Goal: Task Accomplishment & Management: Manage account settings

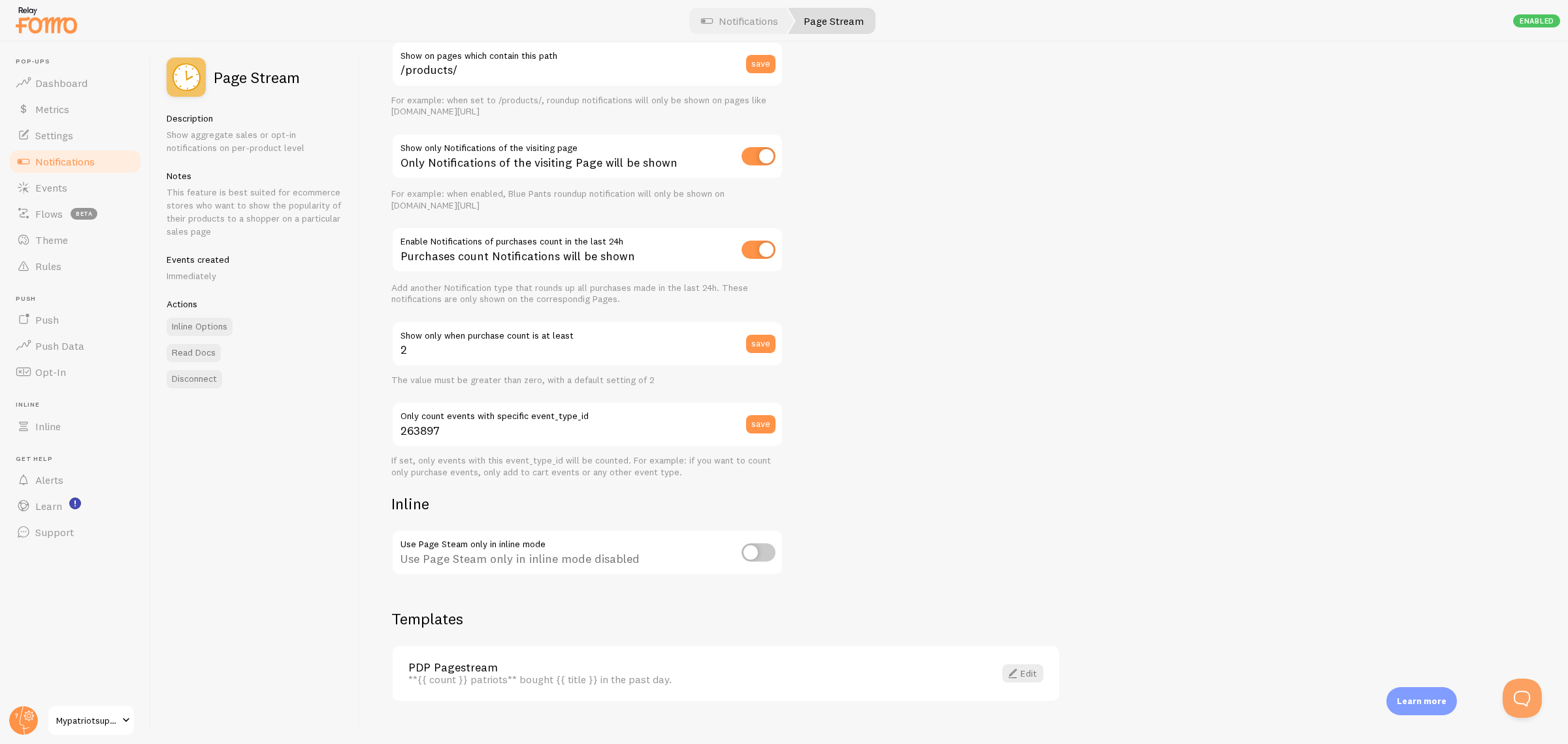
scroll to position [166, 0]
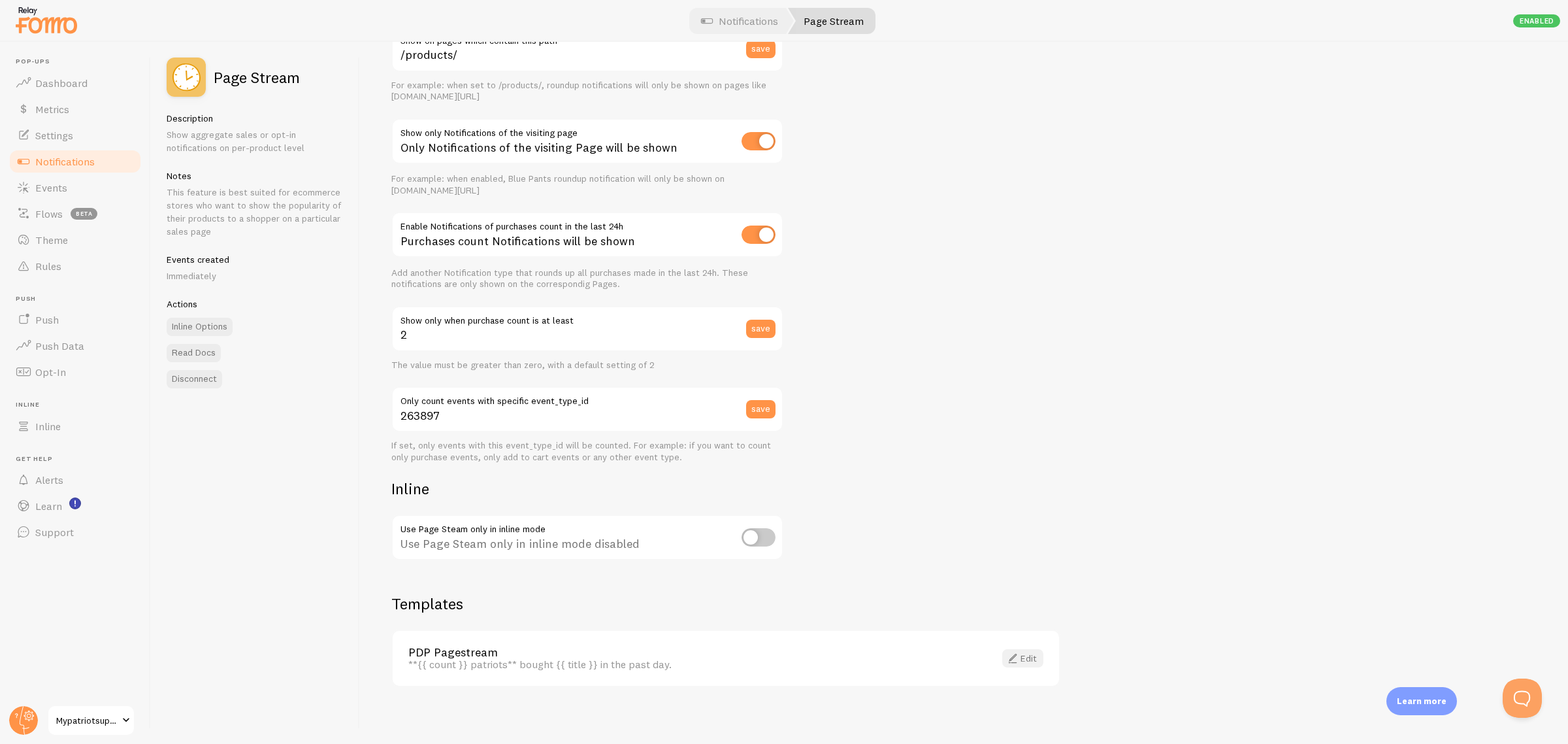
click at [1035, 657] on link "Edit" at bounding box center [1023, 658] width 41 height 18
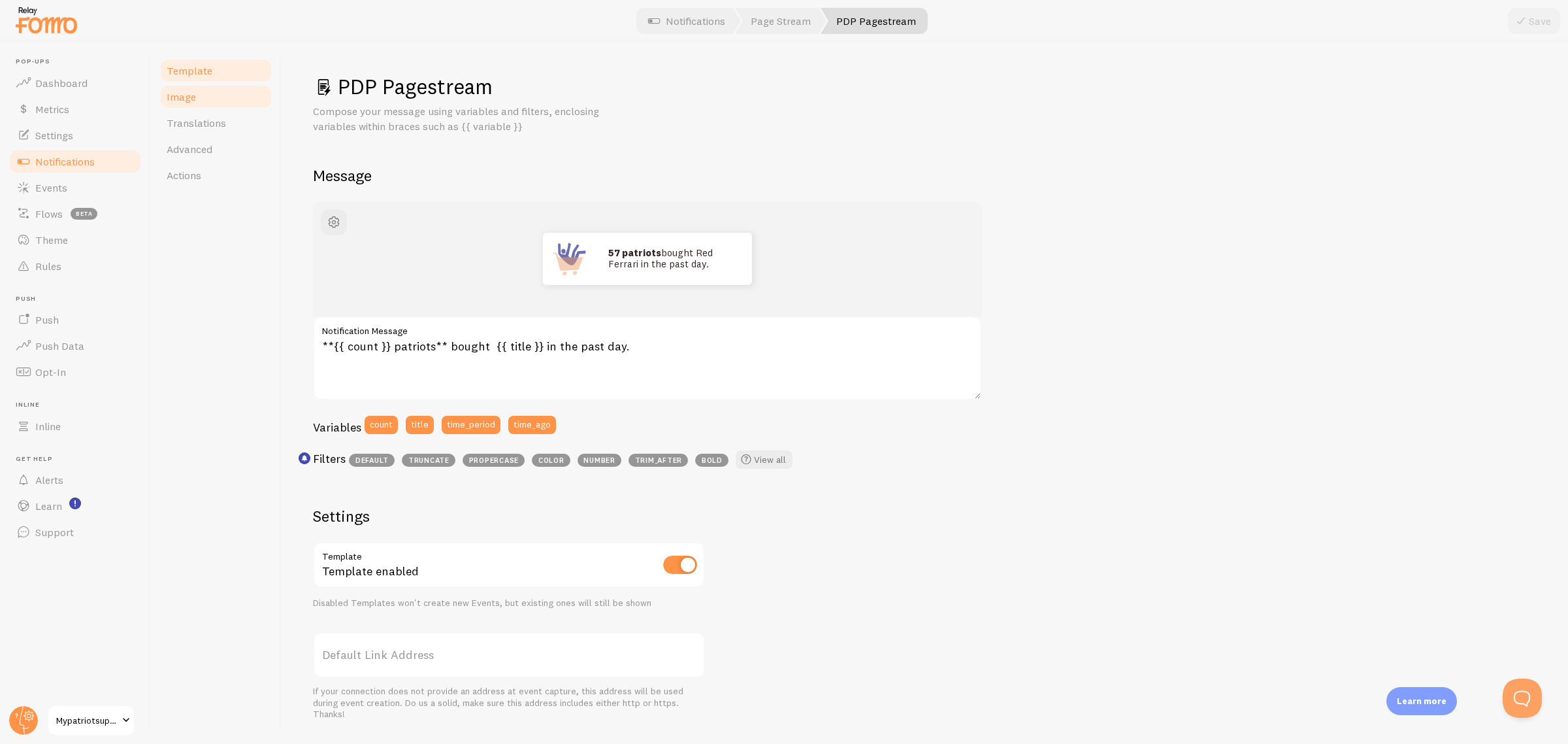
click at [236, 106] on link "Image" at bounding box center [216, 96] width 114 height 26
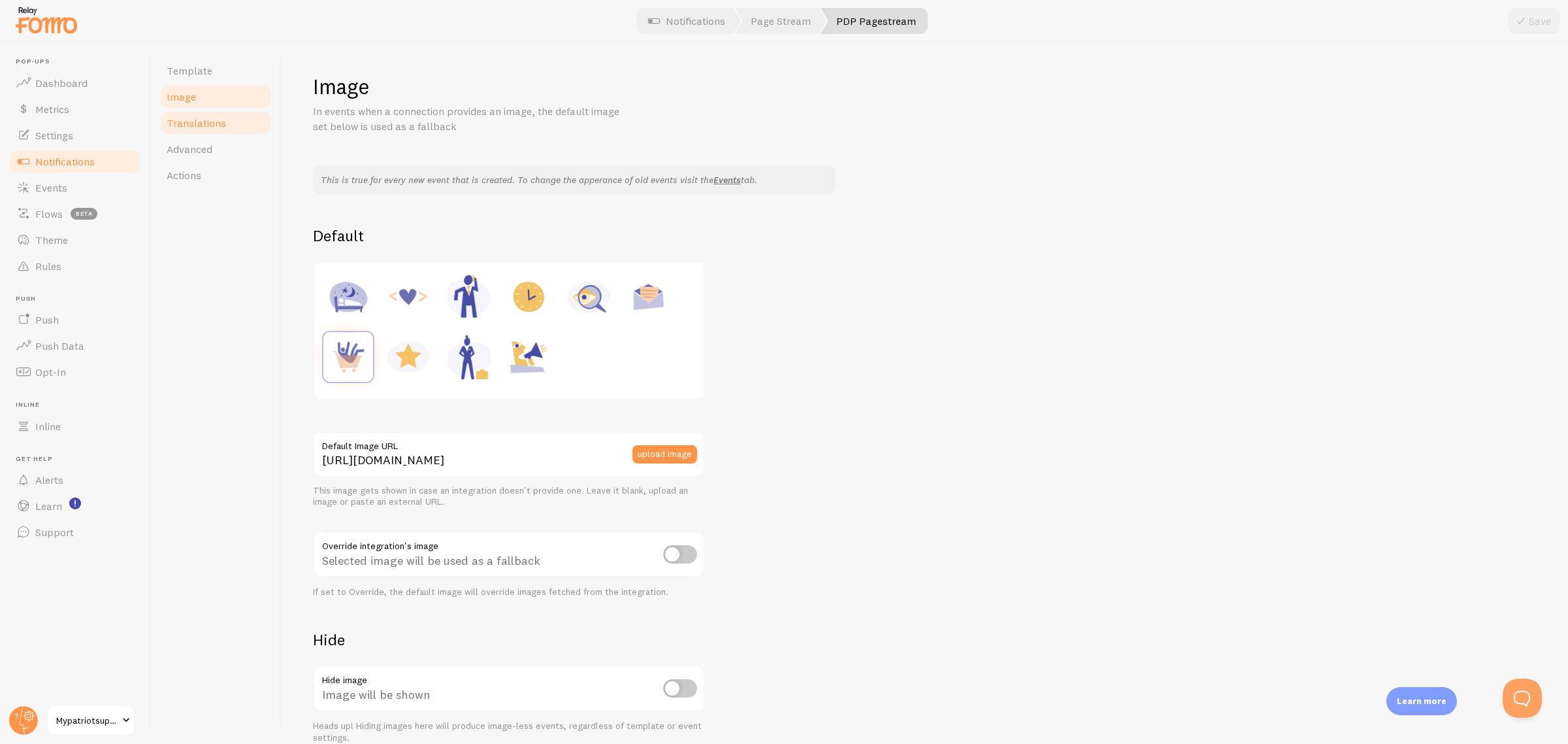
click at [228, 119] on link "Translations" at bounding box center [216, 123] width 114 height 26
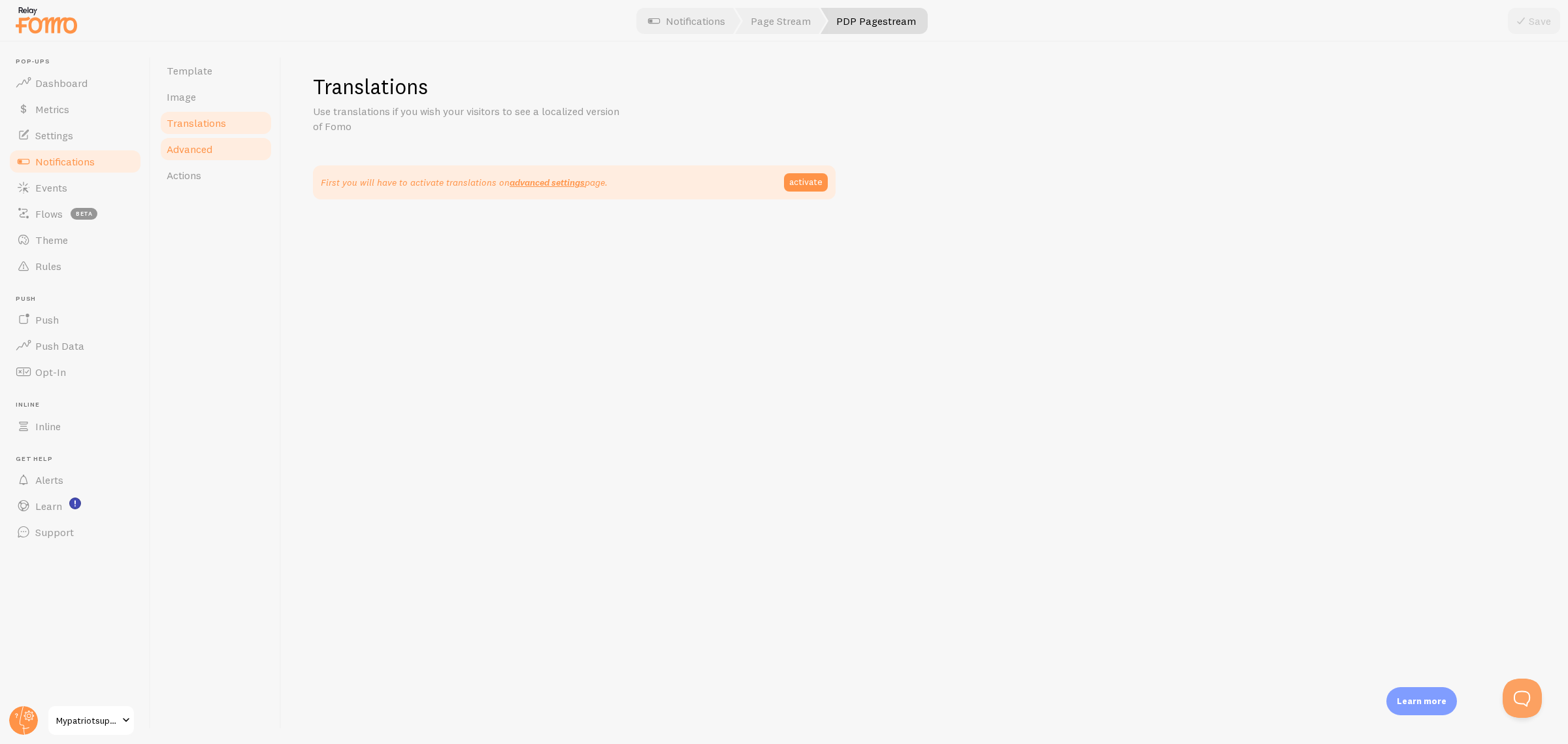
click at [232, 143] on link "Advanced" at bounding box center [216, 149] width 114 height 26
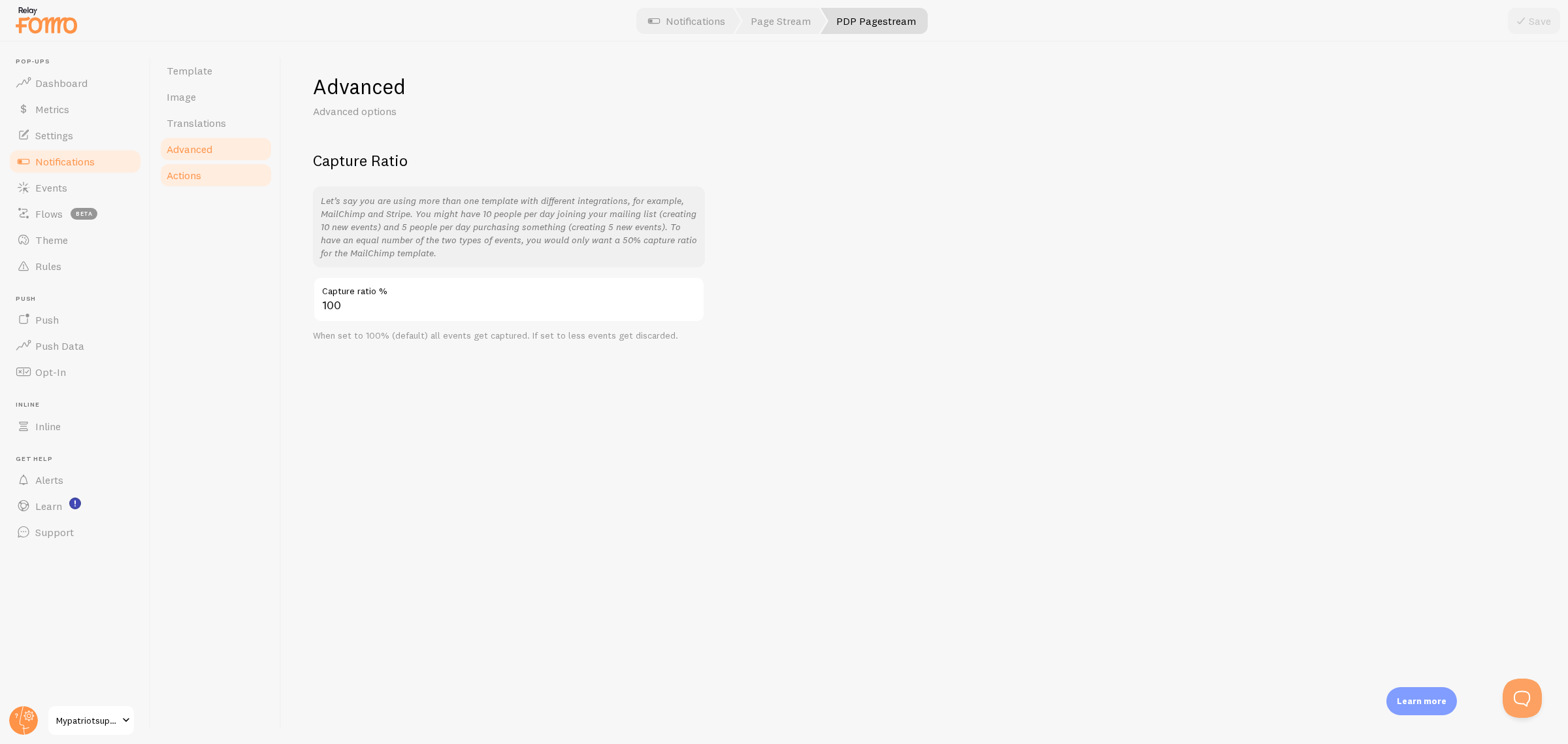
click at [222, 179] on link "Actions" at bounding box center [216, 175] width 114 height 26
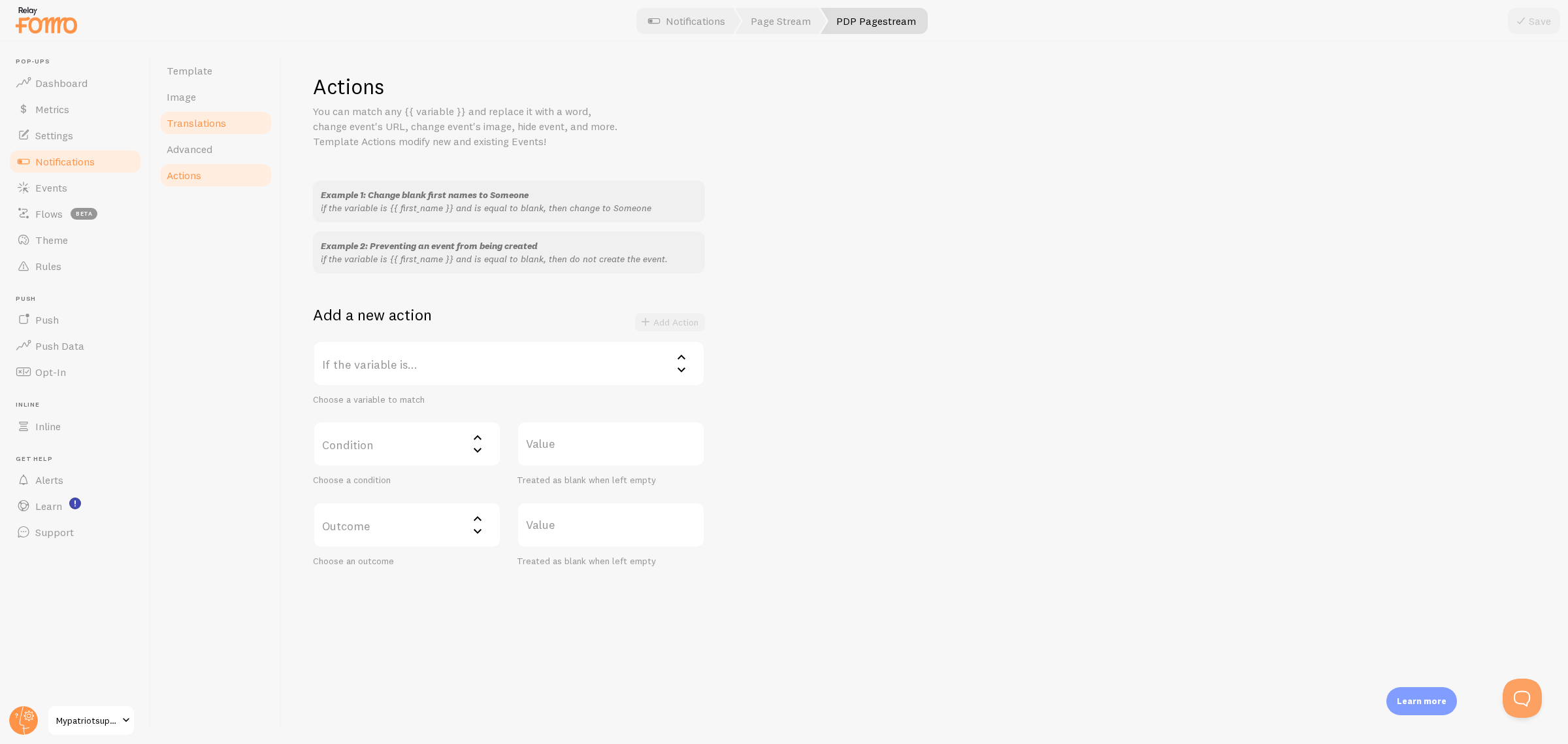
click at [224, 122] on link "Translations" at bounding box center [216, 123] width 114 height 26
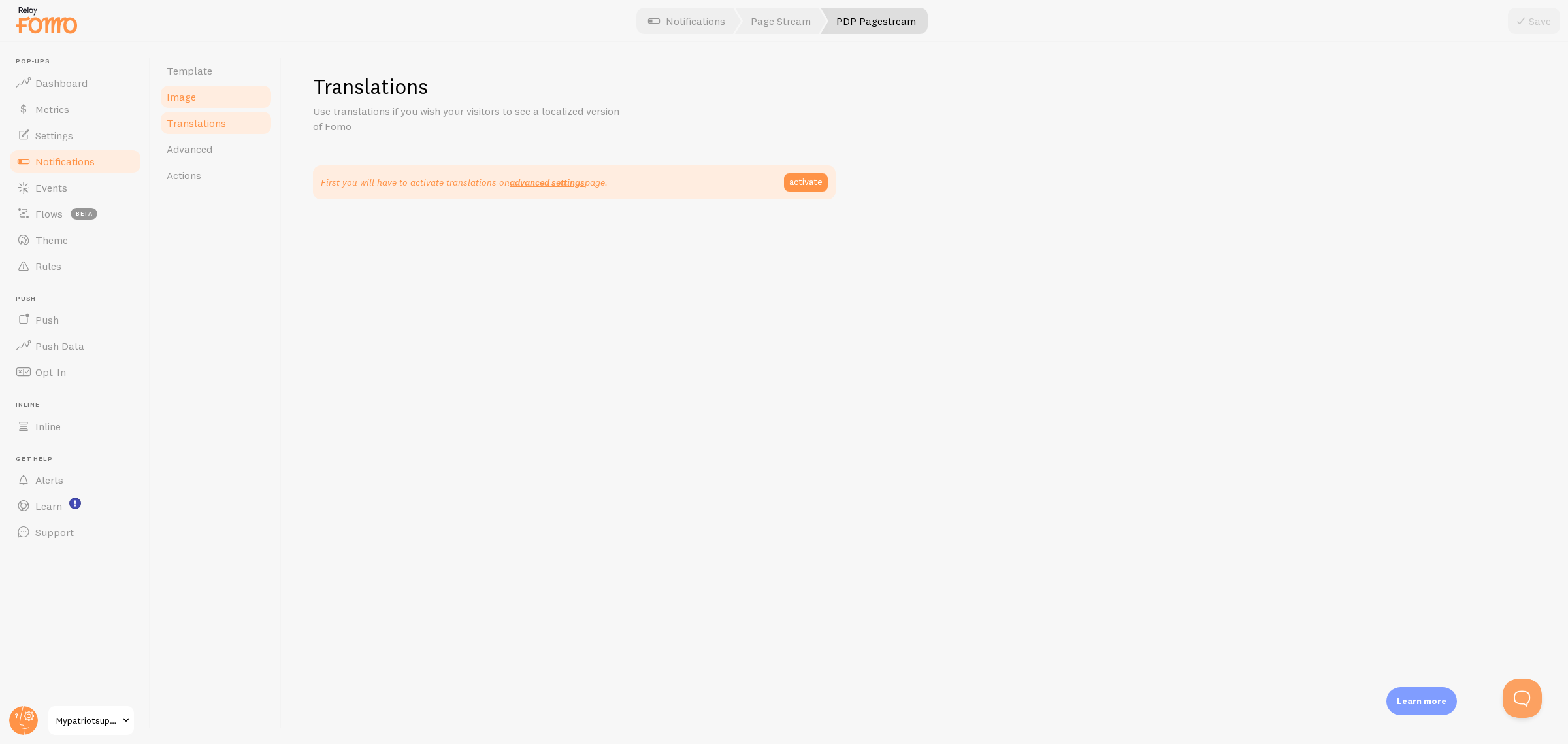
click at [234, 88] on link "Image" at bounding box center [216, 96] width 114 height 26
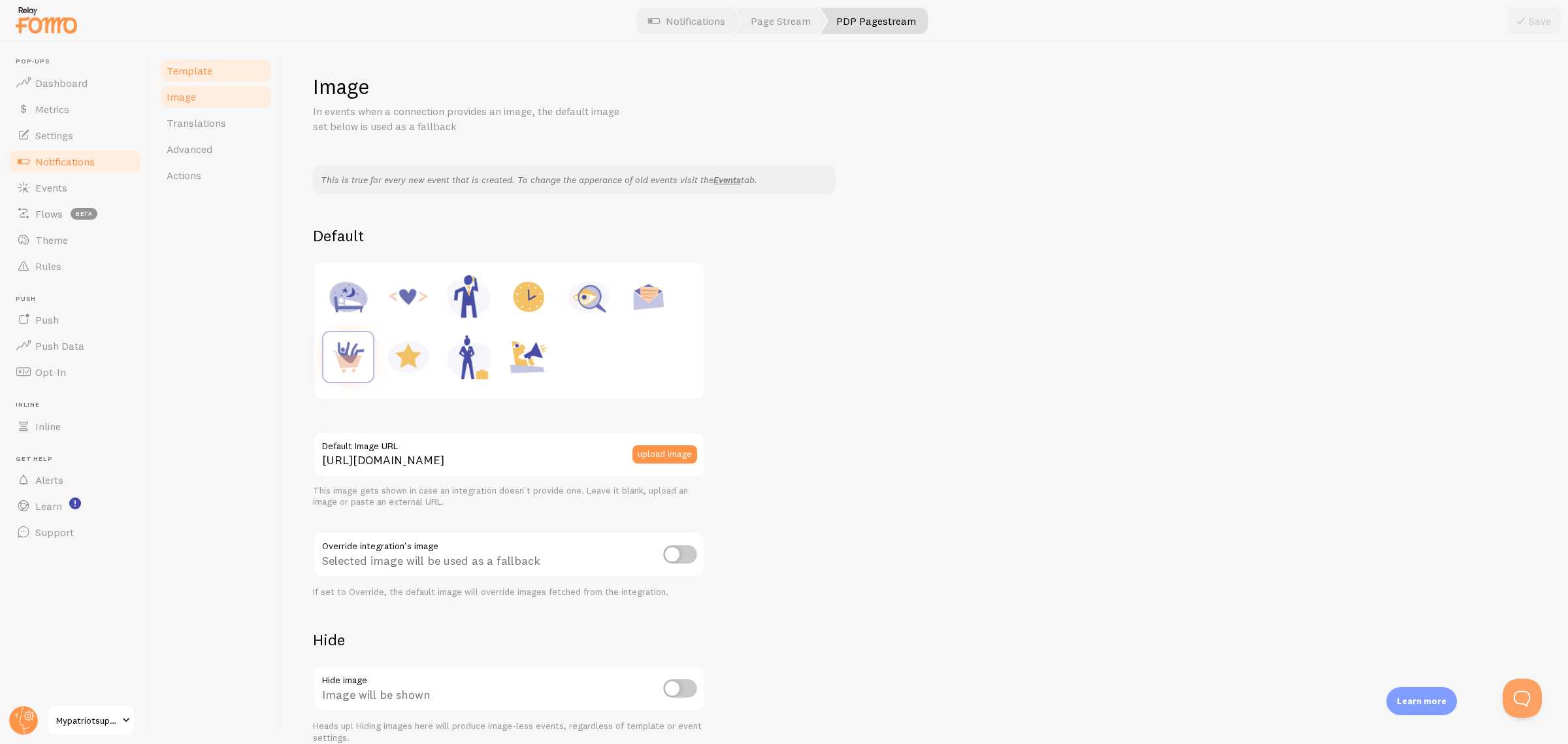
click at [246, 64] on link "Template" at bounding box center [216, 70] width 114 height 26
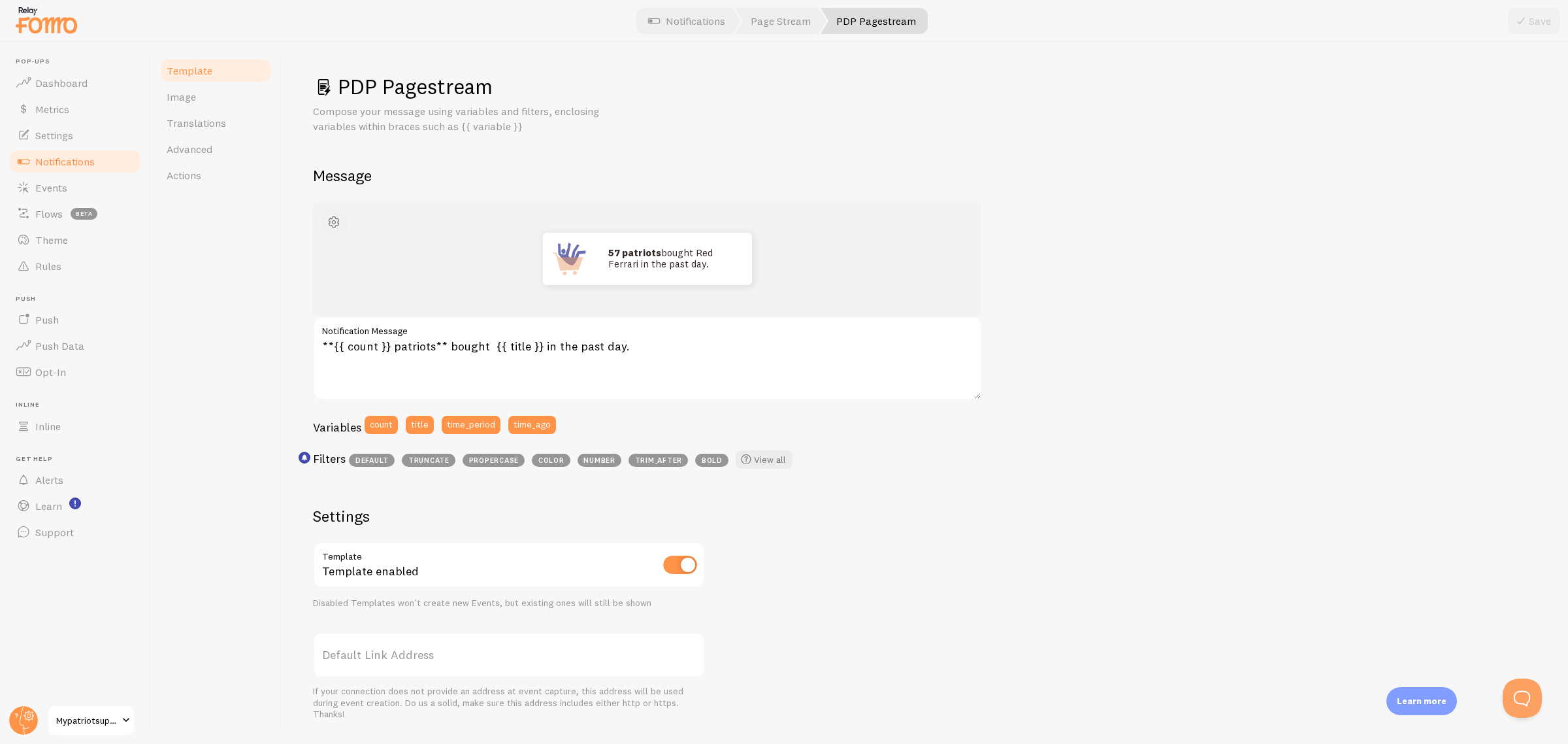
click at [337, 226] on span "button" at bounding box center [334, 223] width 15 height 15
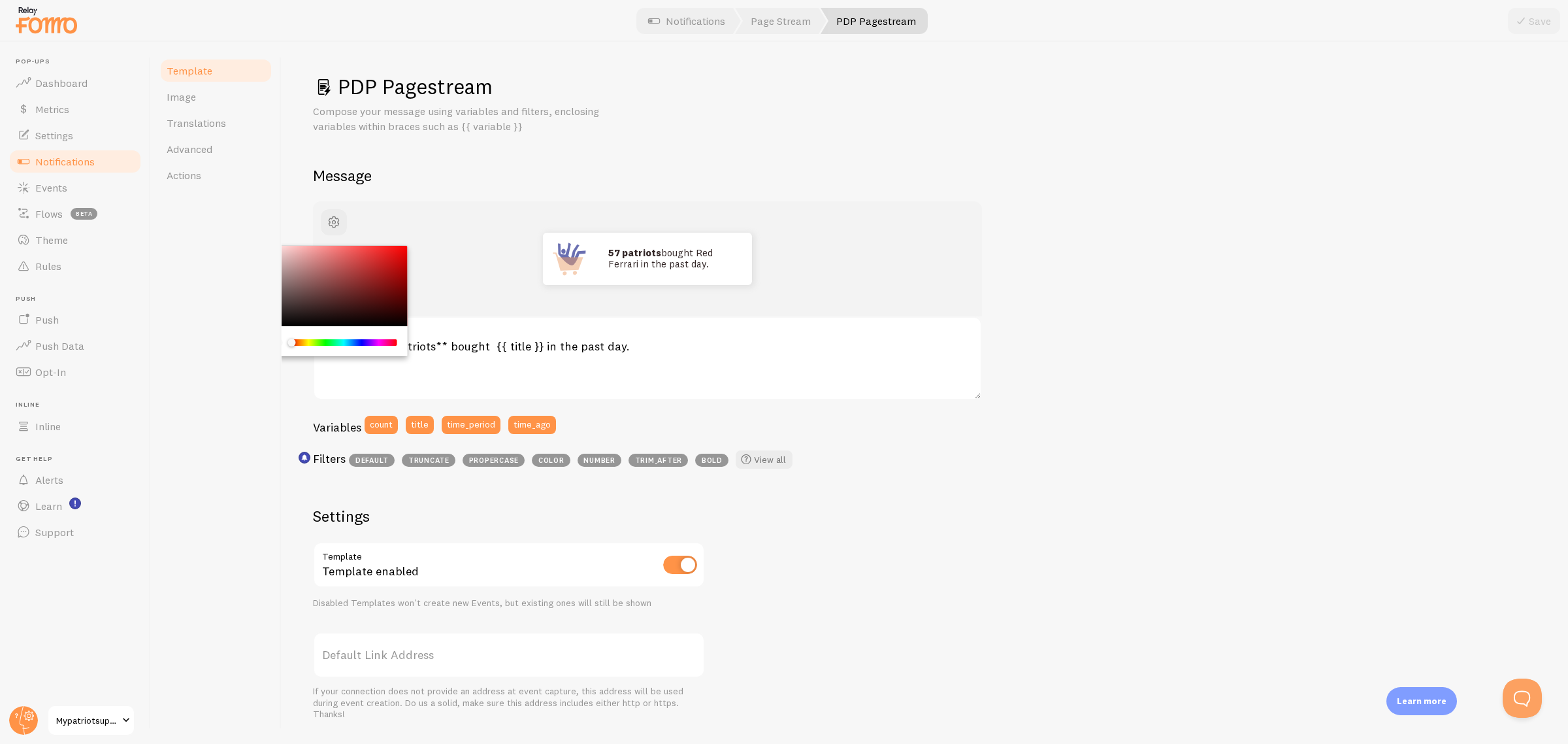
click at [1015, 253] on div "57 patriots bought Red Ferrari in the past day. **{{ count }} patriots** bought…" at bounding box center [924, 561] width 1224 height 721
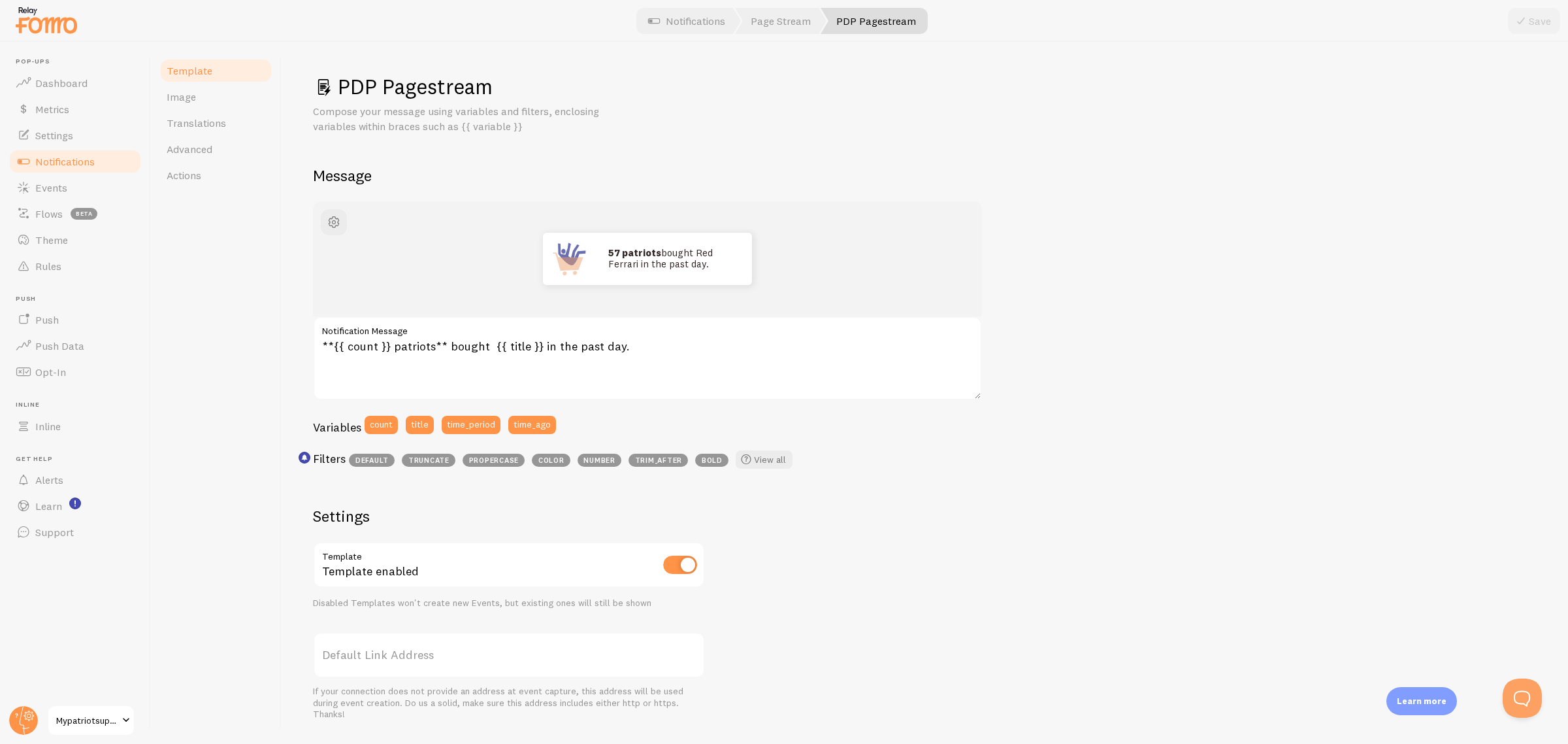
click at [1201, 302] on div "57 patriots bought Red Ferrari in the past day. **{{ count }} patriots** bought…" at bounding box center [924, 561] width 1224 height 721
click at [92, 182] on link "Events" at bounding box center [75, 187] width 135 height 26
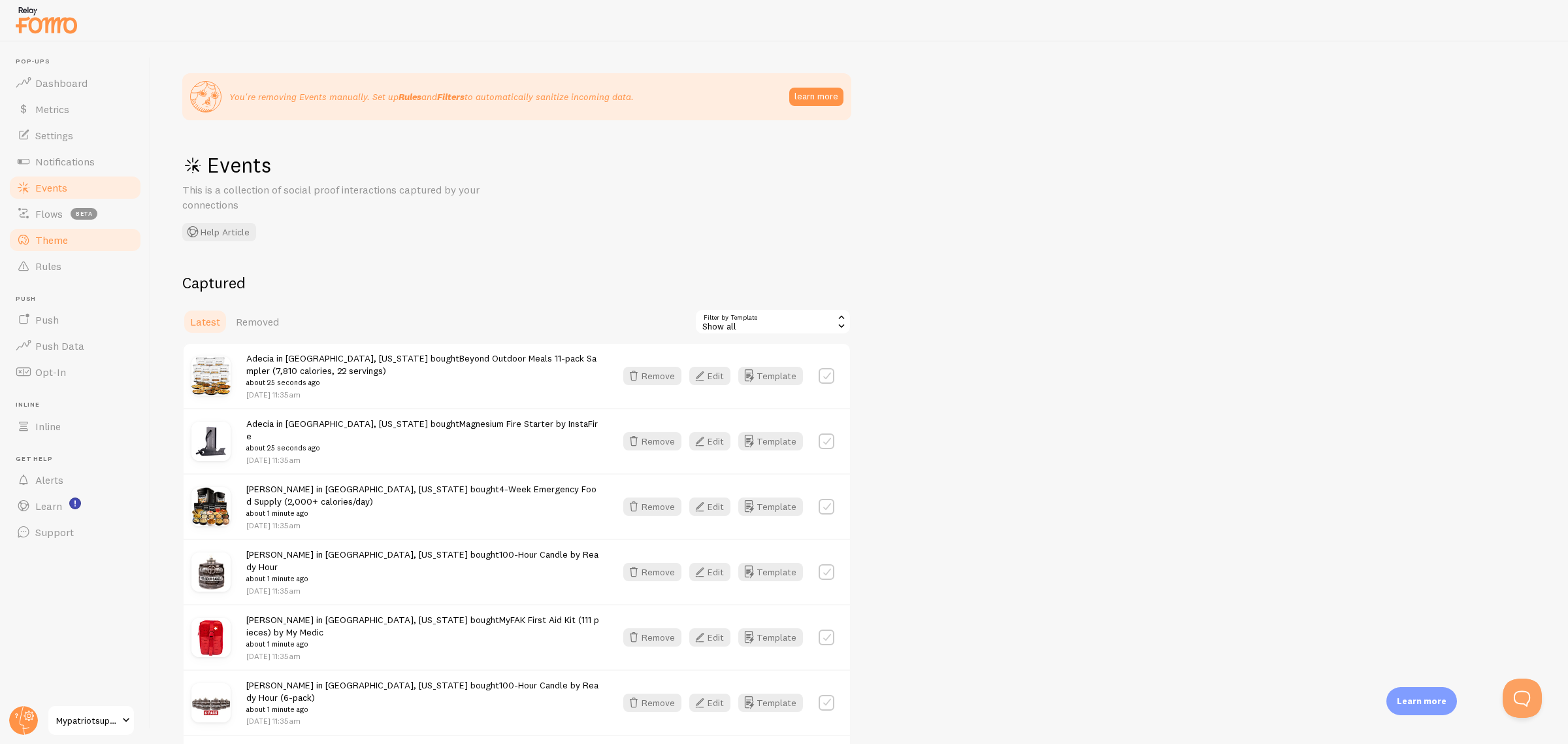
click at [63, 239] on span "Theme" at bounding box center [52, 240] width 33 height 13
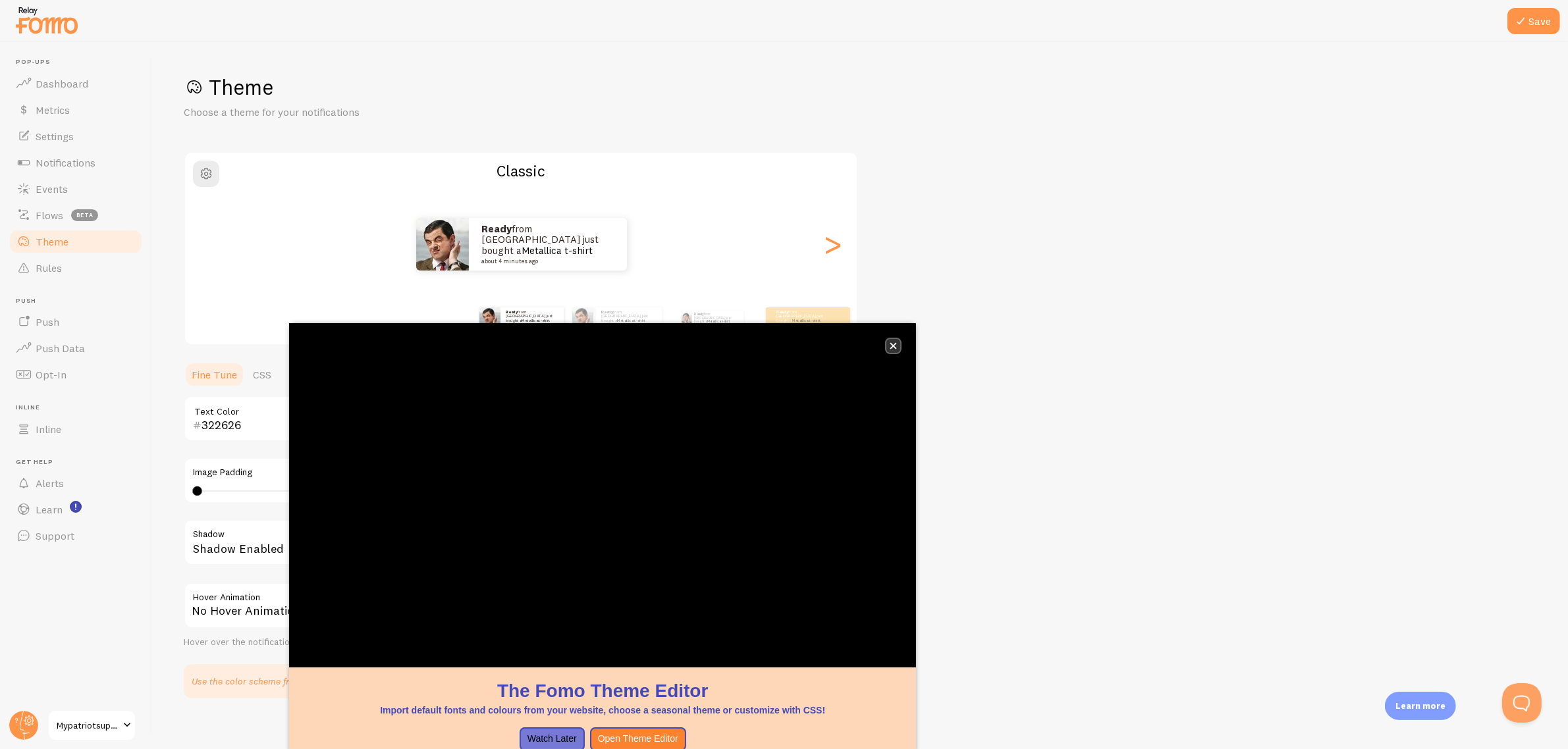
click at [896, 346] on button "close," at bounding box center [893, 346] width 14 height 14
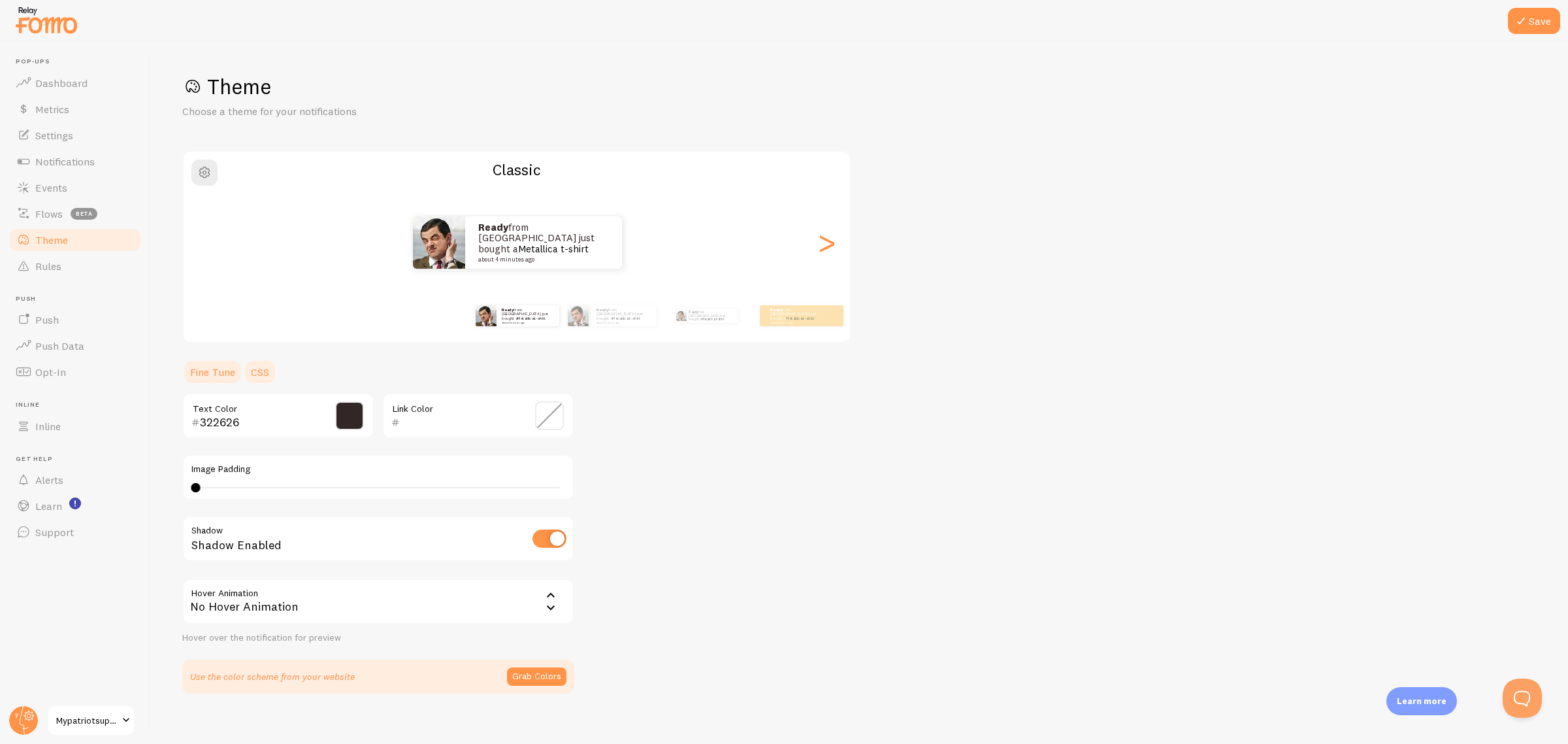
click at [261, 367] on link "CSS" at bounding box center [260, 372] width 34 height 26
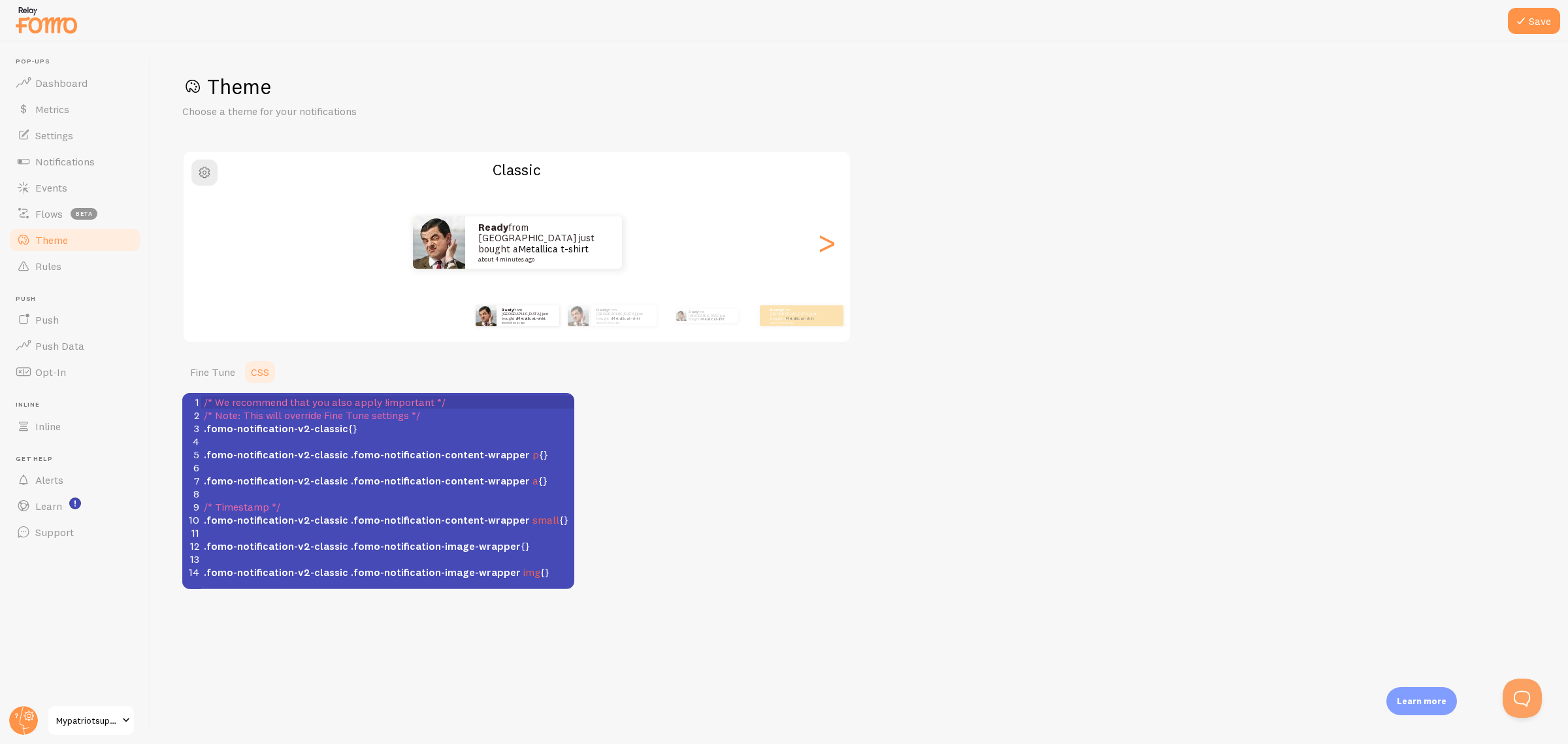
click at [390, 436] on pre "​" at bounding box center [393, 441] width 386 height 13
click at [367, 425] on pre ".fomo-notification-v2-classic {}" at bounding box center [393, 428] width 386 height 13
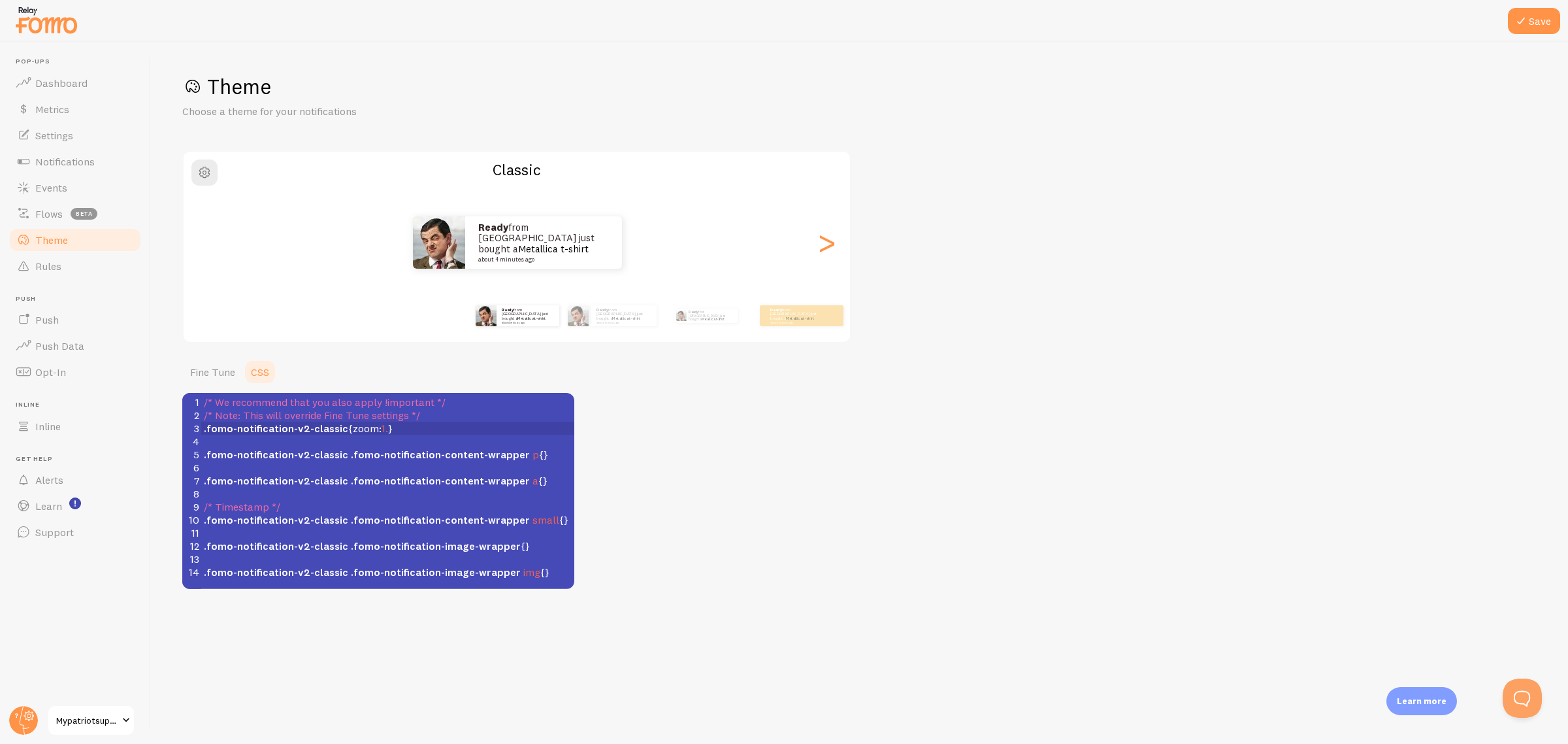
type textarea "zoom:1.4"
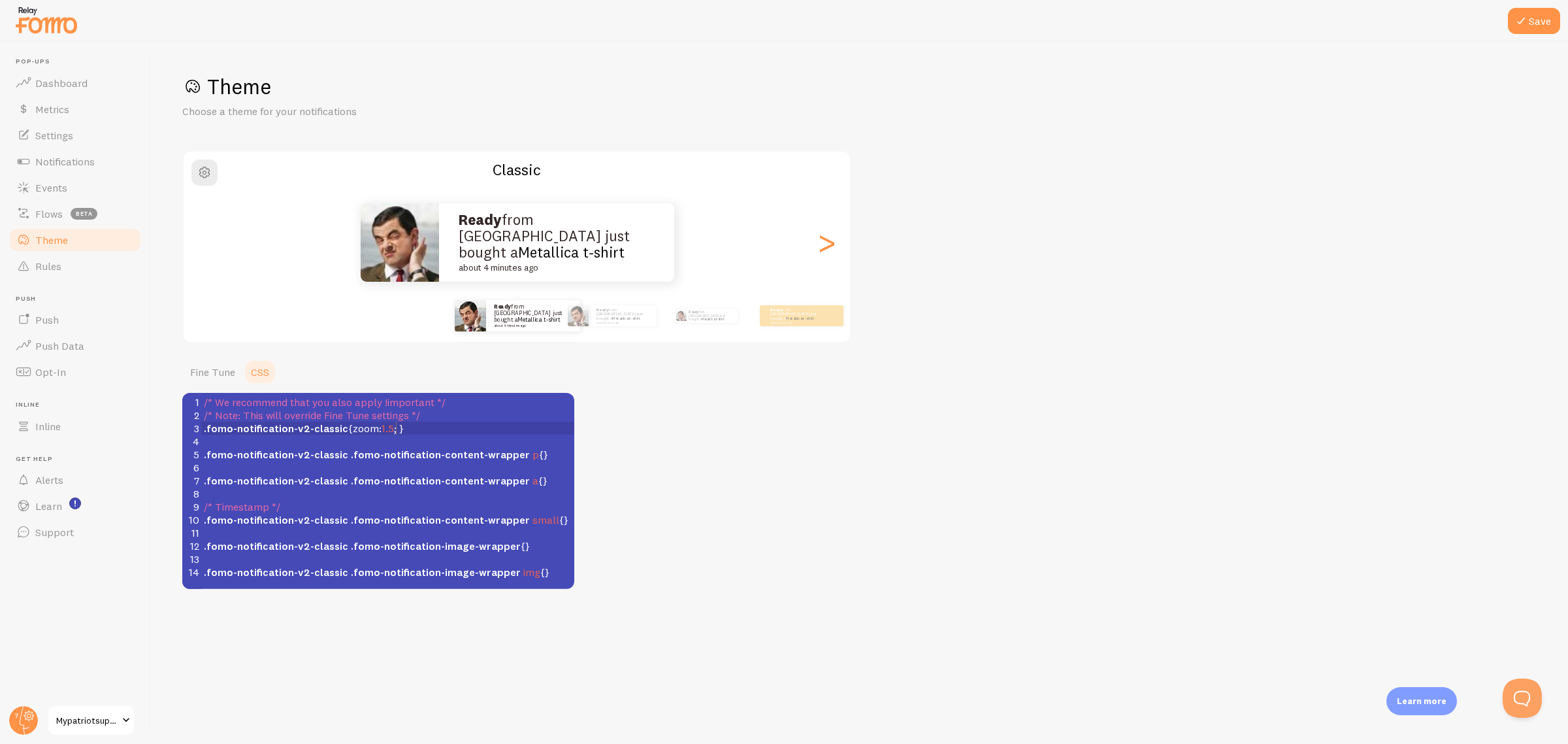
scroll to position [4, 10]
type textarea "5;"
click at [1532, 9] on button "Save" at bounding box center [1534, 21] width 52 height 26
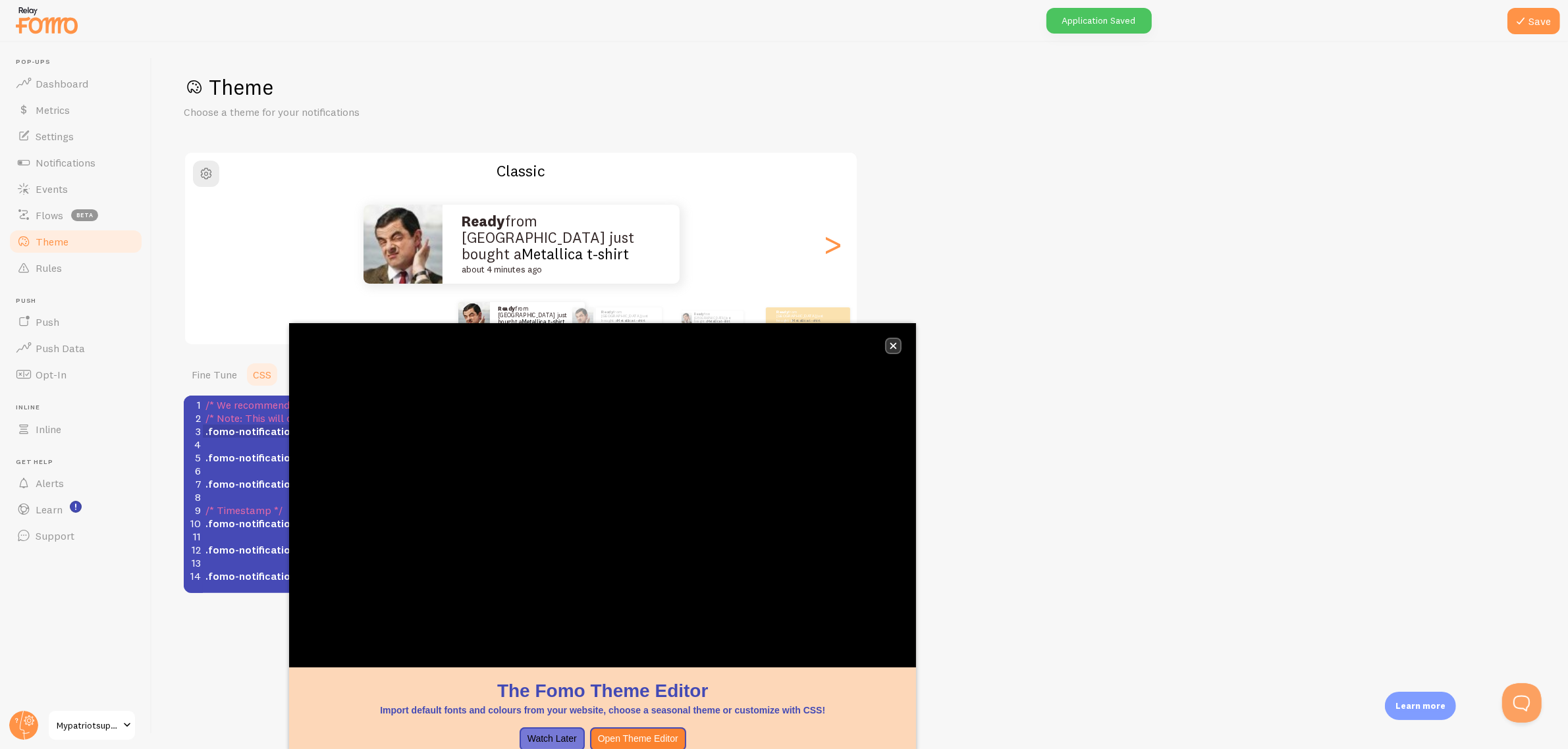
click at [894, 350] on button "close," at bounding box center [893, 346] width 14 height 14
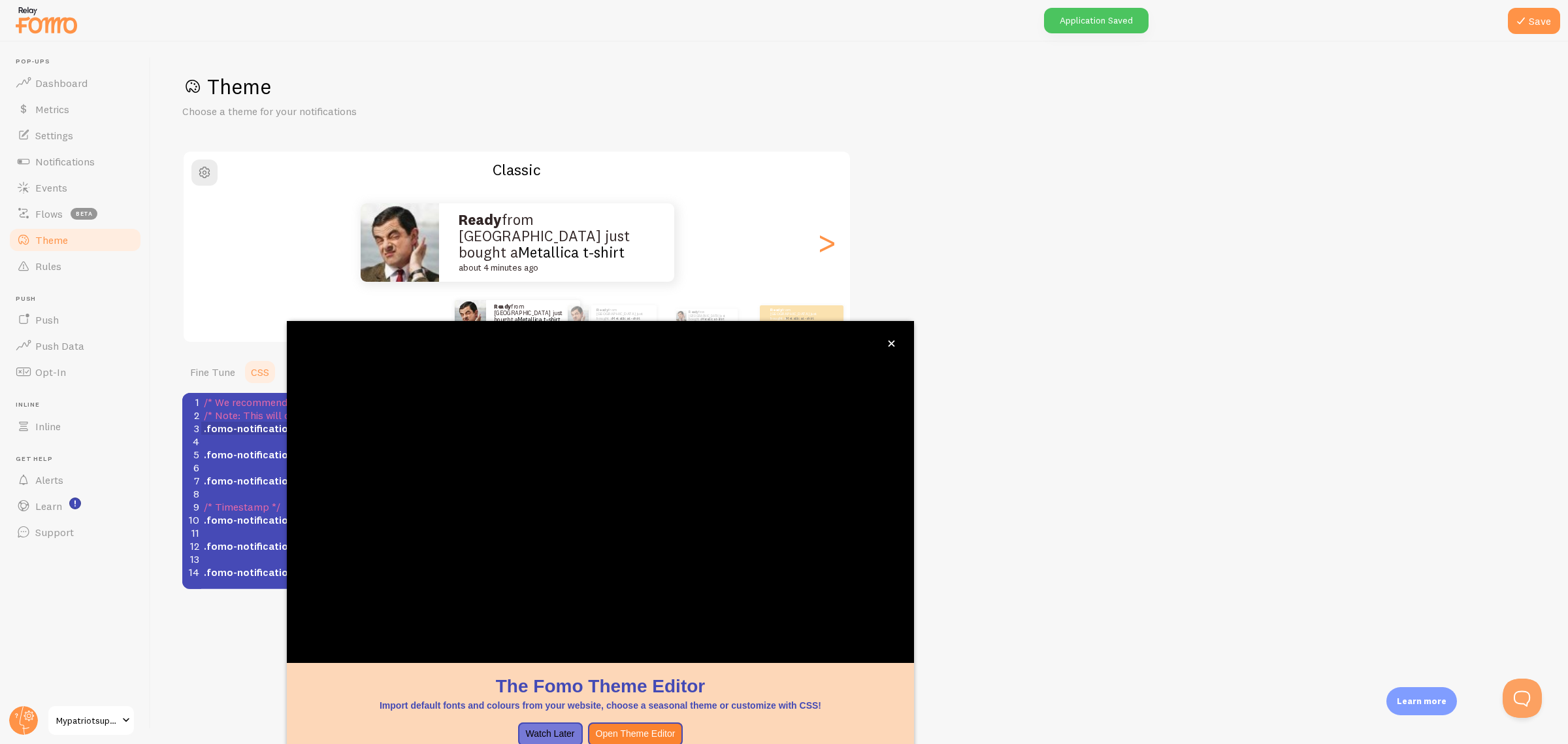
click at [1109, 223] on div "Theme Choose a theme for your notifications Classic Ready from [GEOGRAPHIC_DATA…" at bounding box center [859, 331] width 1354 height 515
